Goal: Task Accomplishment & Management: Use online tool/utility

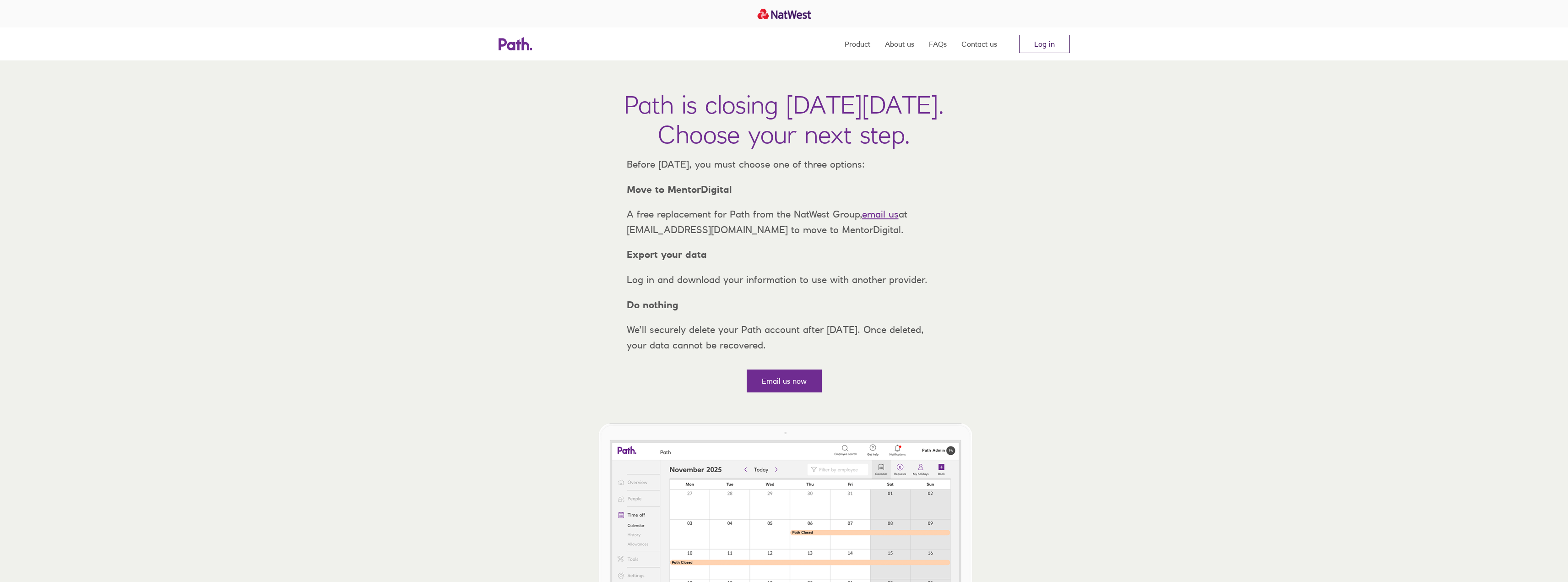
click at [1050, 42] on link "Log in" at bounding box center [1044, 44] width 51 height 18
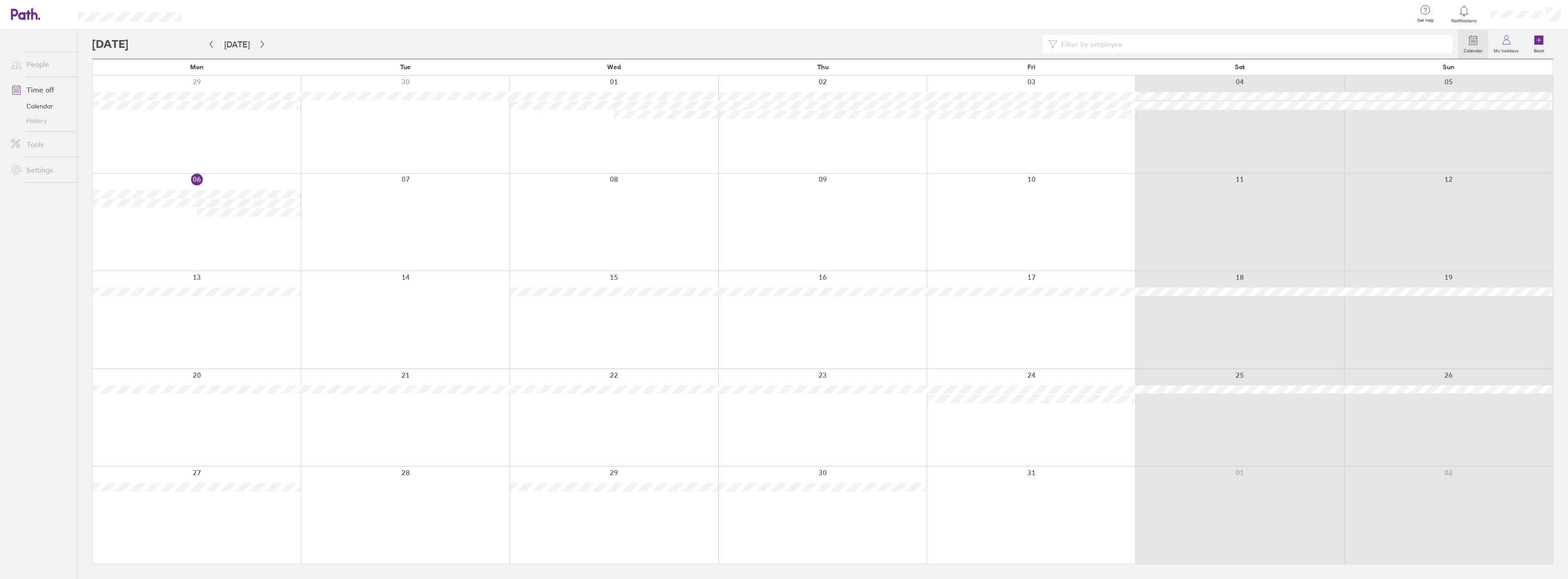
drag, startPoint x: 407, startPoint y: 61, endPoint x: 317, endPoint y: 69, distance: 90.4
drag, startPoint x: 317, startPoint y: 69, endPoint x: 646, endPoint y: 213, distance: 359.1
click at [646, 213] on div at bounding box center [614, 222] width 209 height 97
